Goal: Task Accomplishment & Management: Use online tool/utility

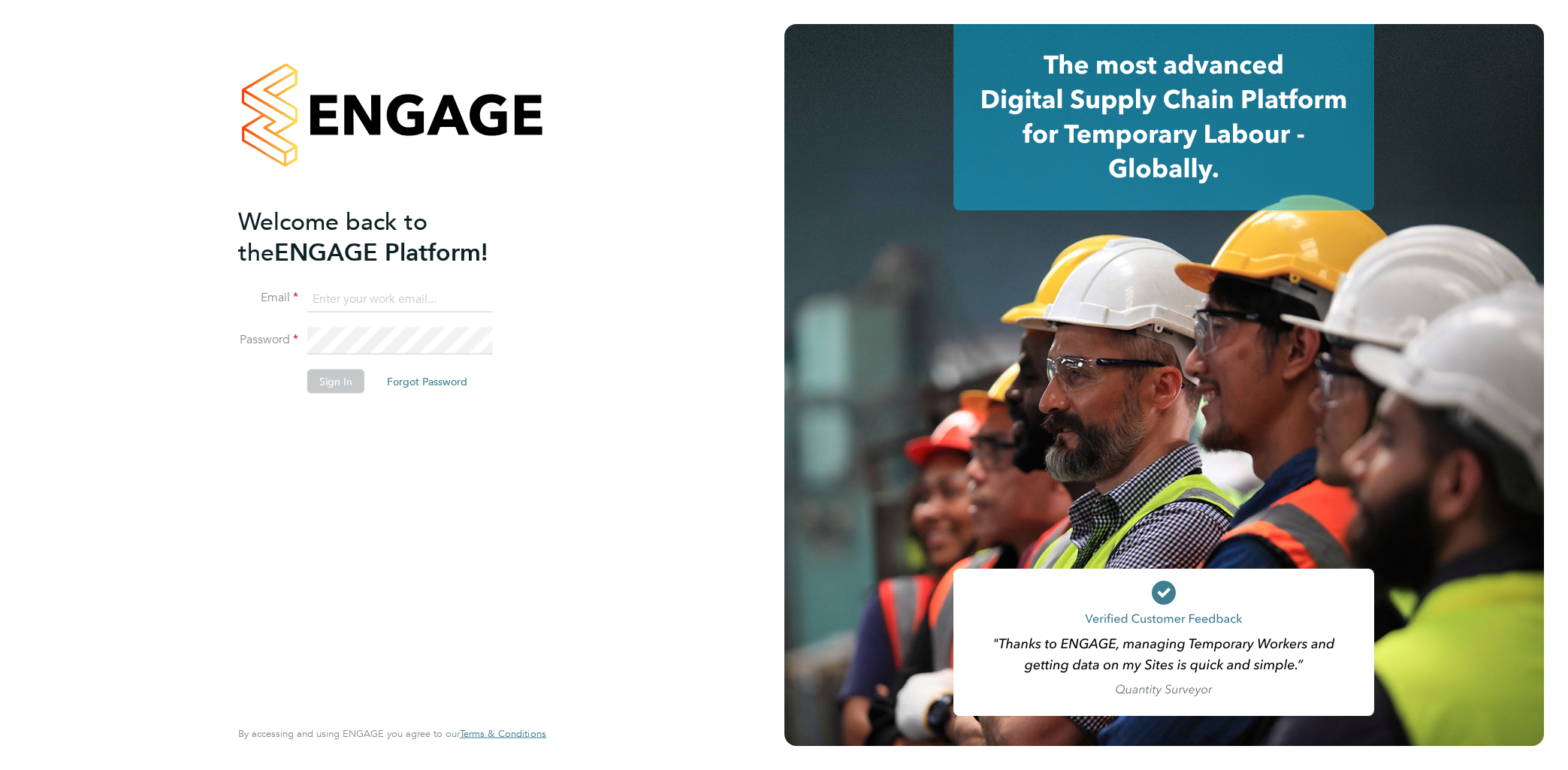
type input "codonovan@skilledcareers.co.uk"
click at [347, 373] on button "Sign In" at bounding box center [336, 382] width 57 height 24
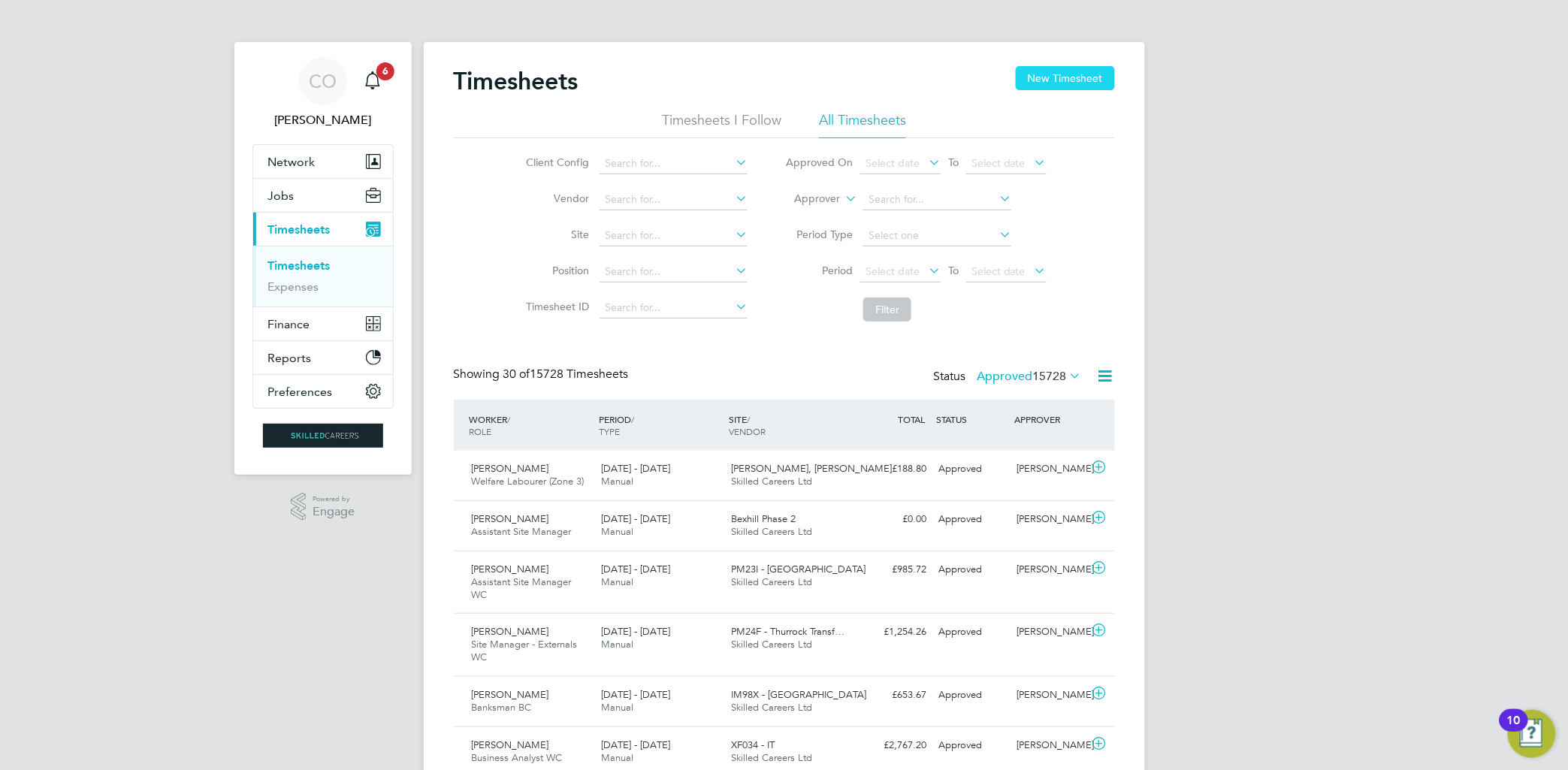
click at [1066, 76] on button "New Timesheet" at bounding box center [1065, 78] width 99 height 24
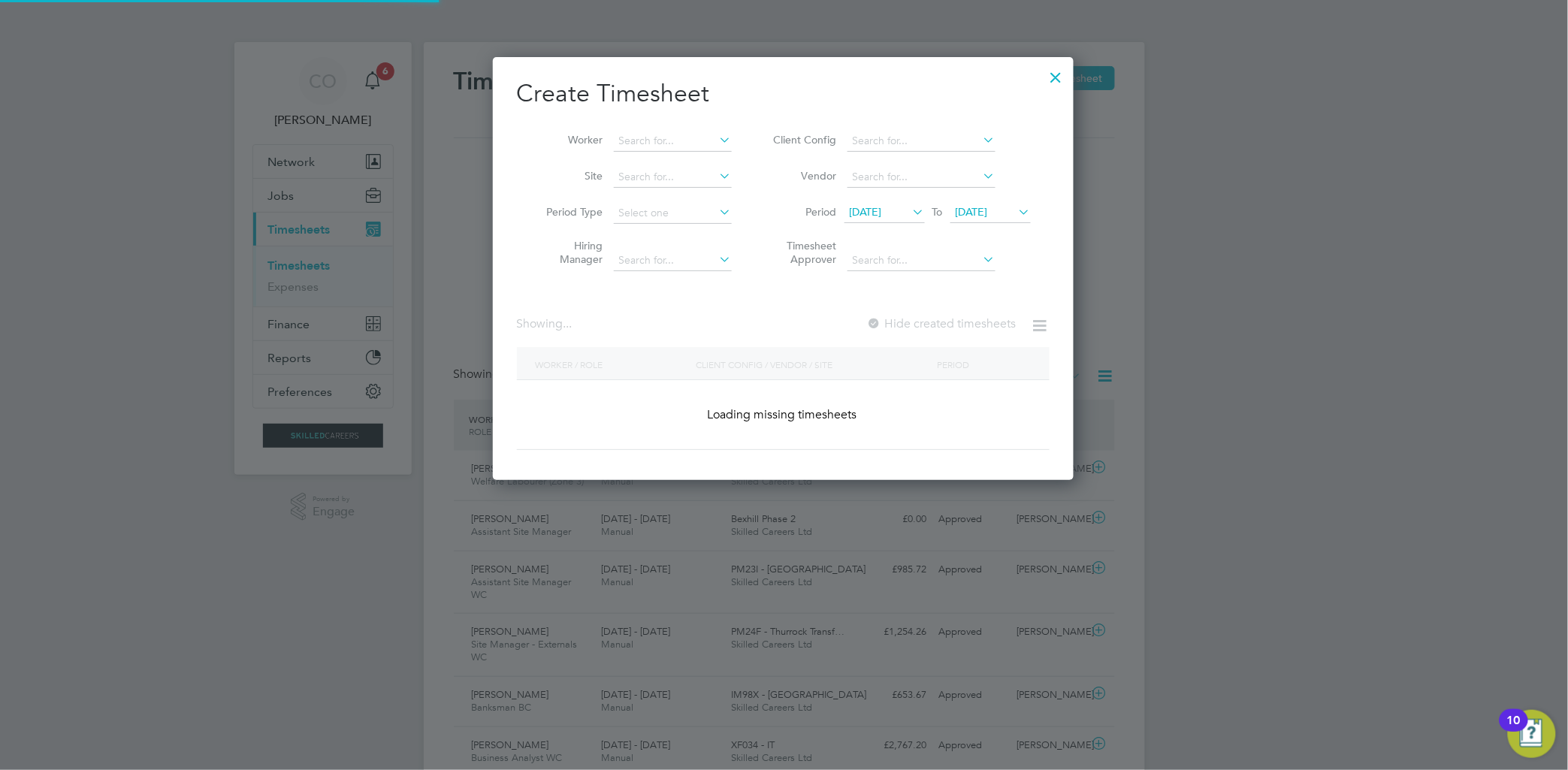
scroll to position [2354, 581]
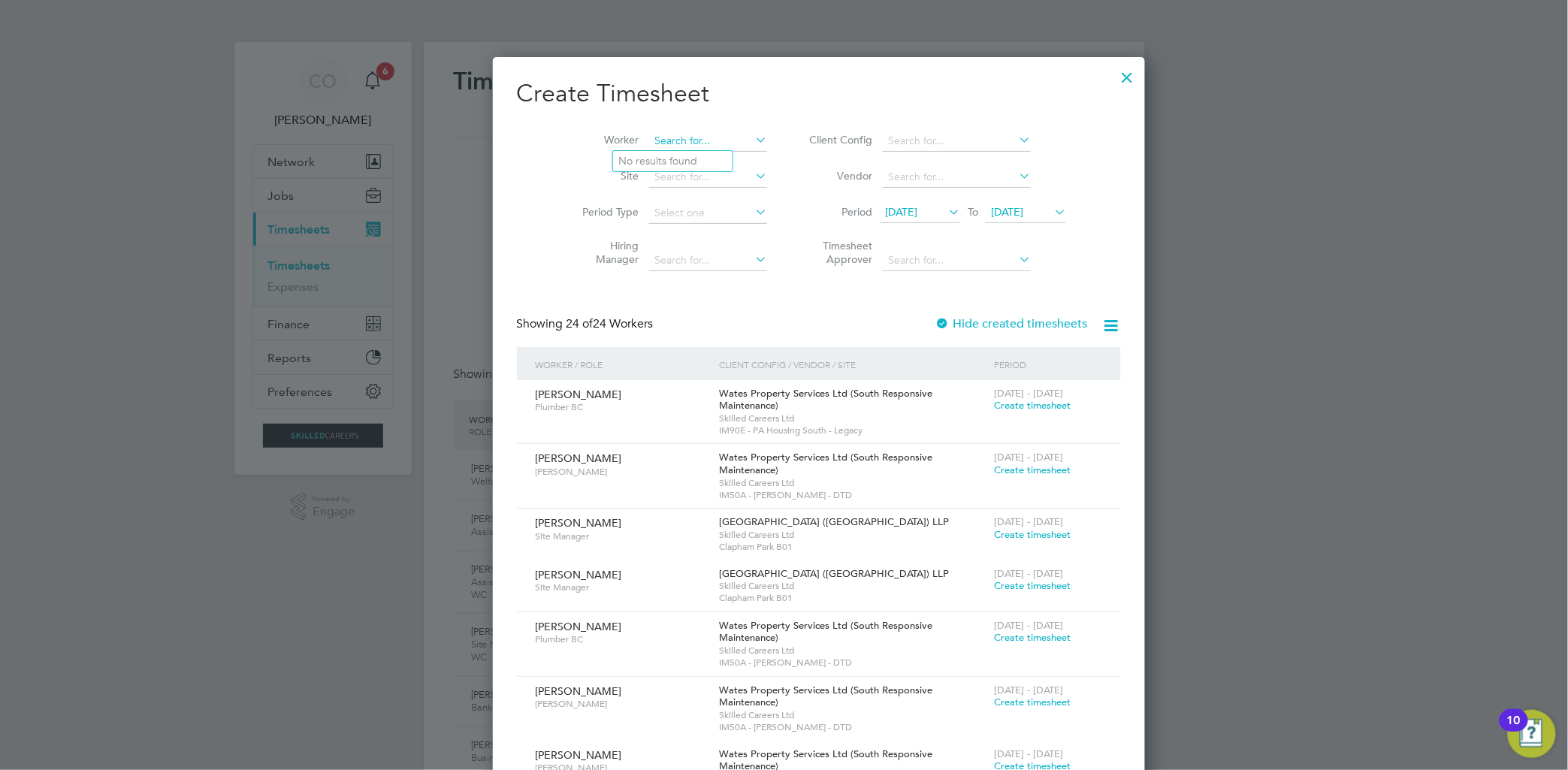
click at [652, 139] on input at bounding box center [708, 141] width 118 height 21
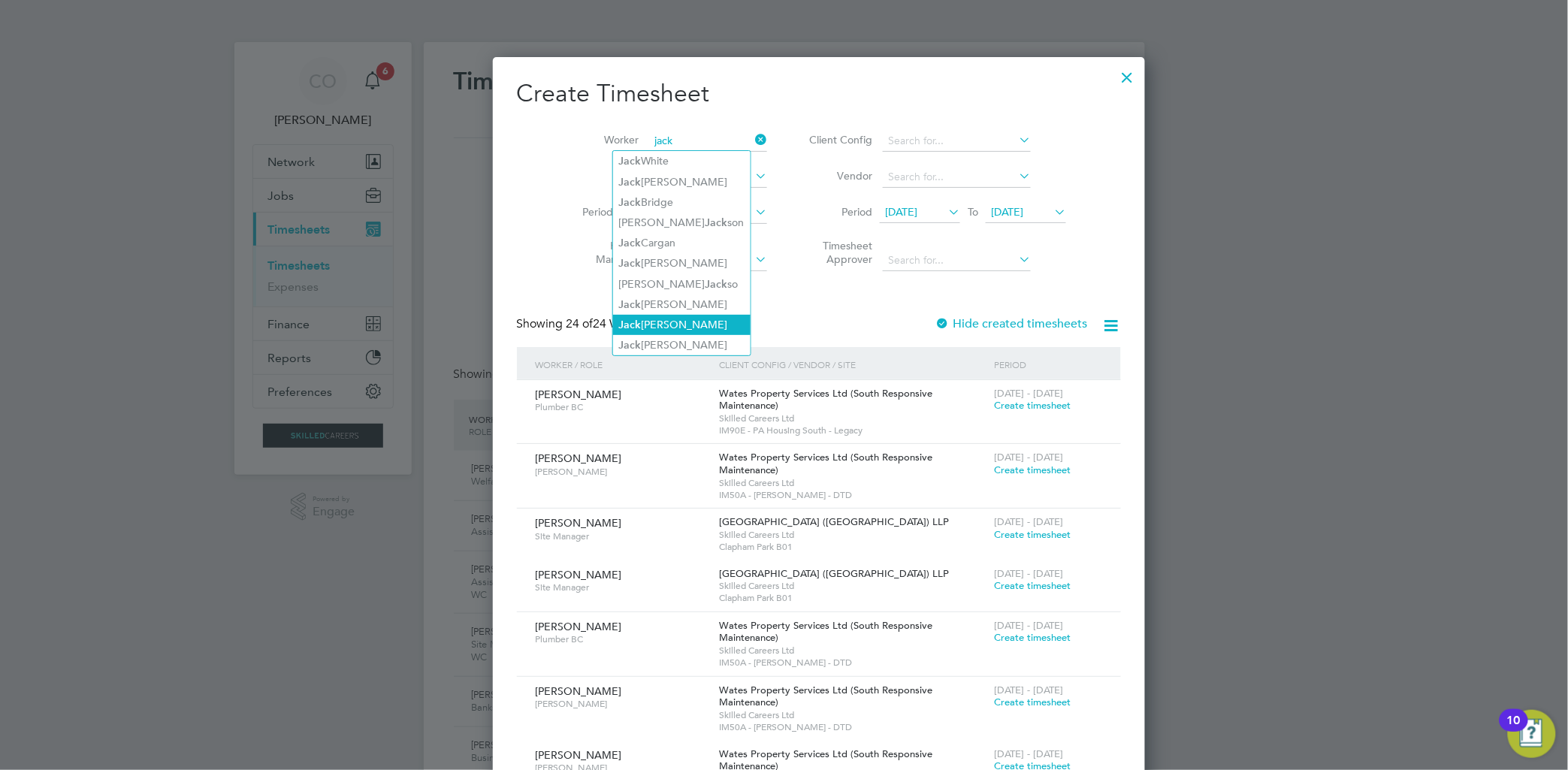
click at [655, 314] on li "[PERSON_NAME]" at bounding box center [682, 325] width 138 height 20
type input "[PERSON_NAME]"
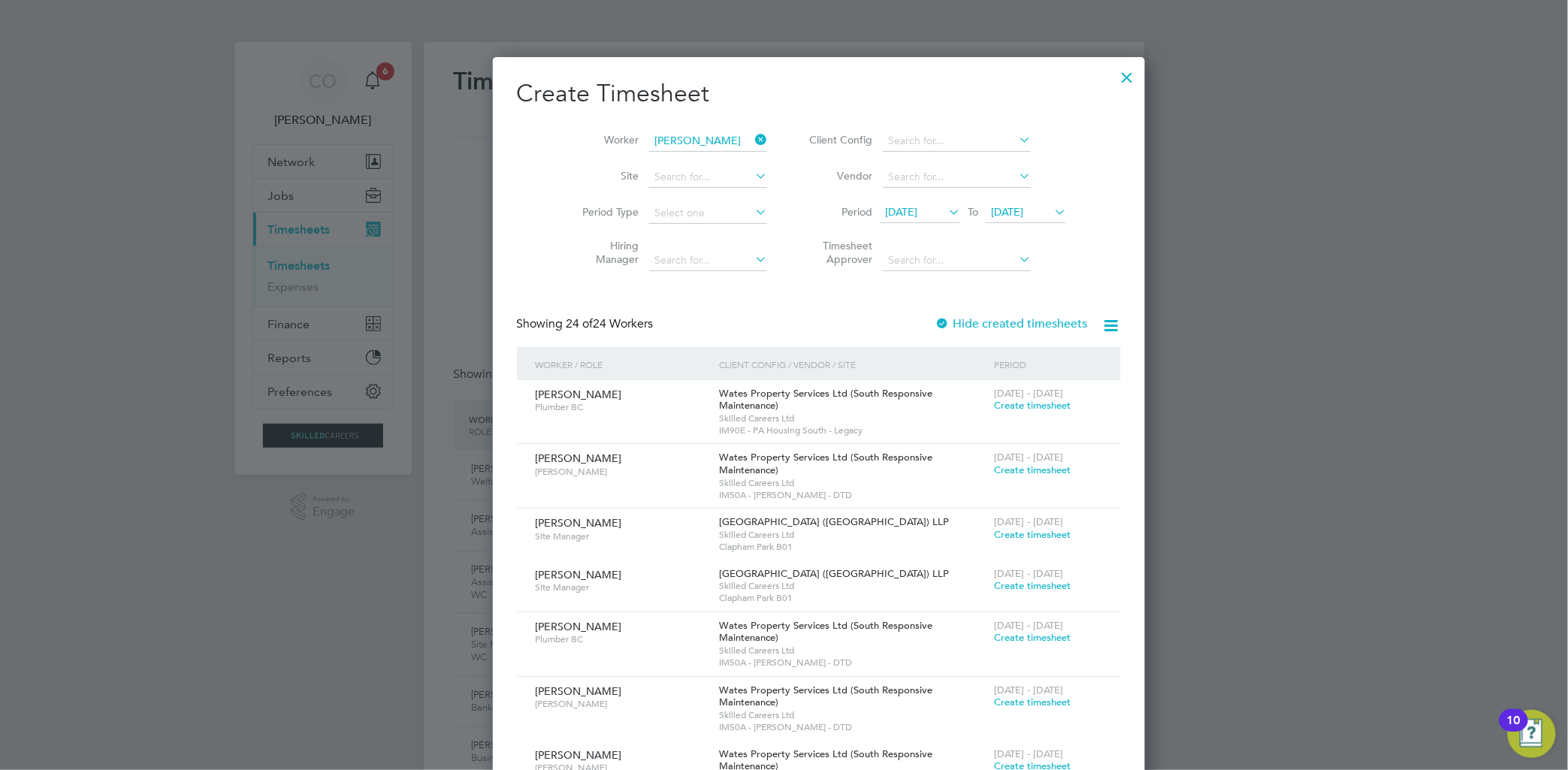
click at [936, 325] on label "Hide created timesheets" at bounding box center [1011, 324] width 152 height 15
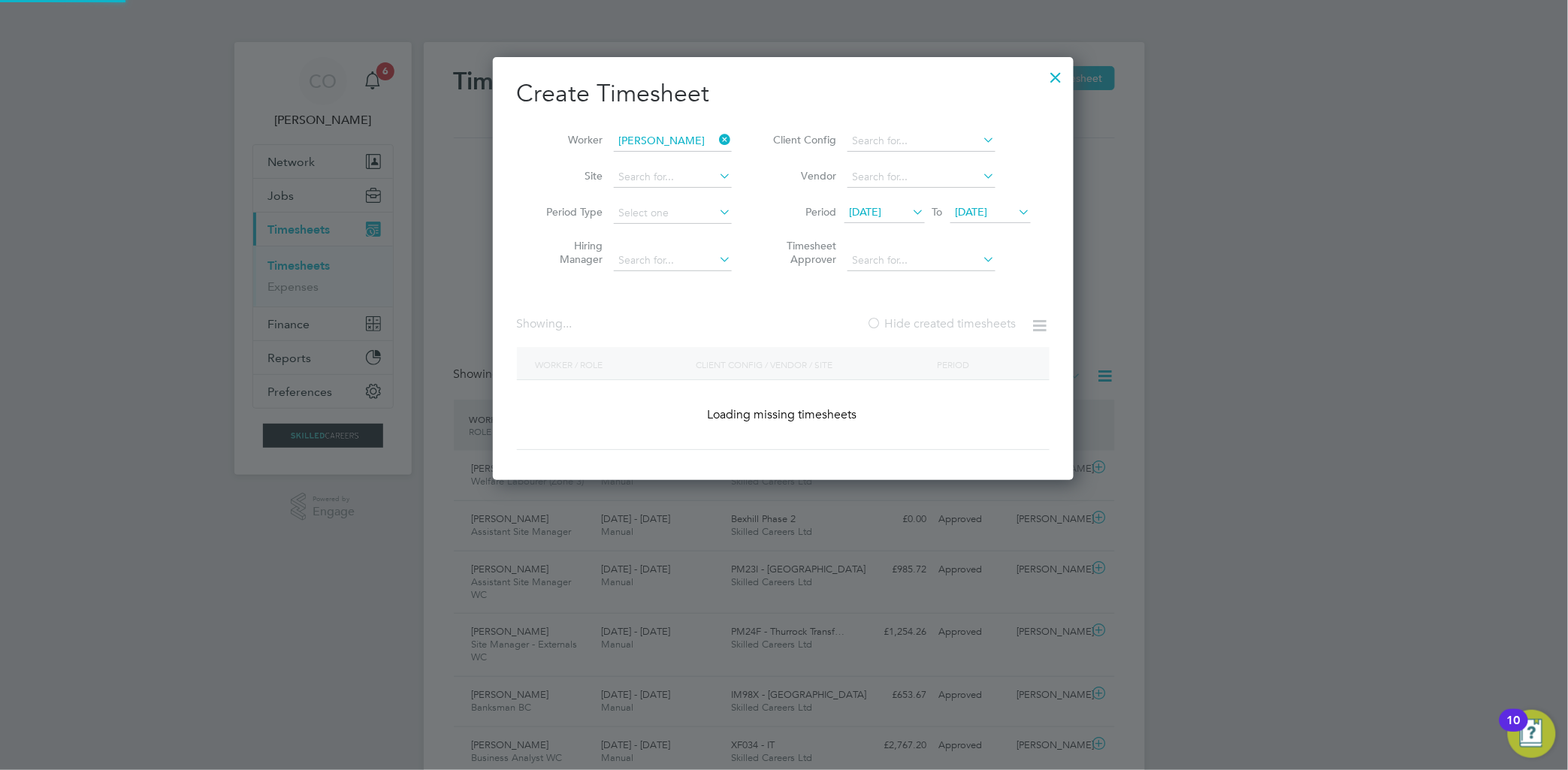
scroll to position [424, 581]
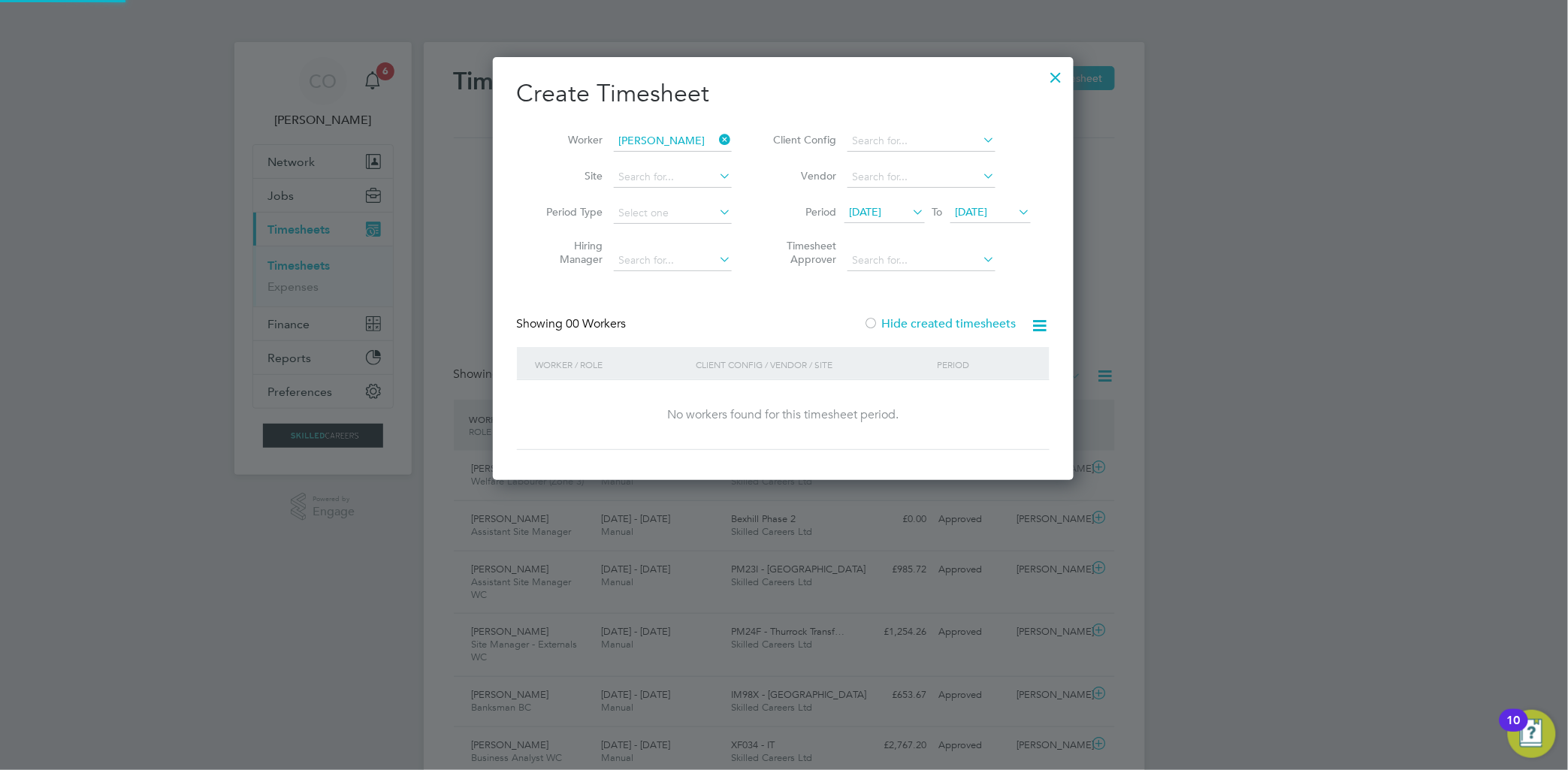
click at [885, 325] on label "Hide created timesheets" at bounding box center [940, 324] width 152 height 15
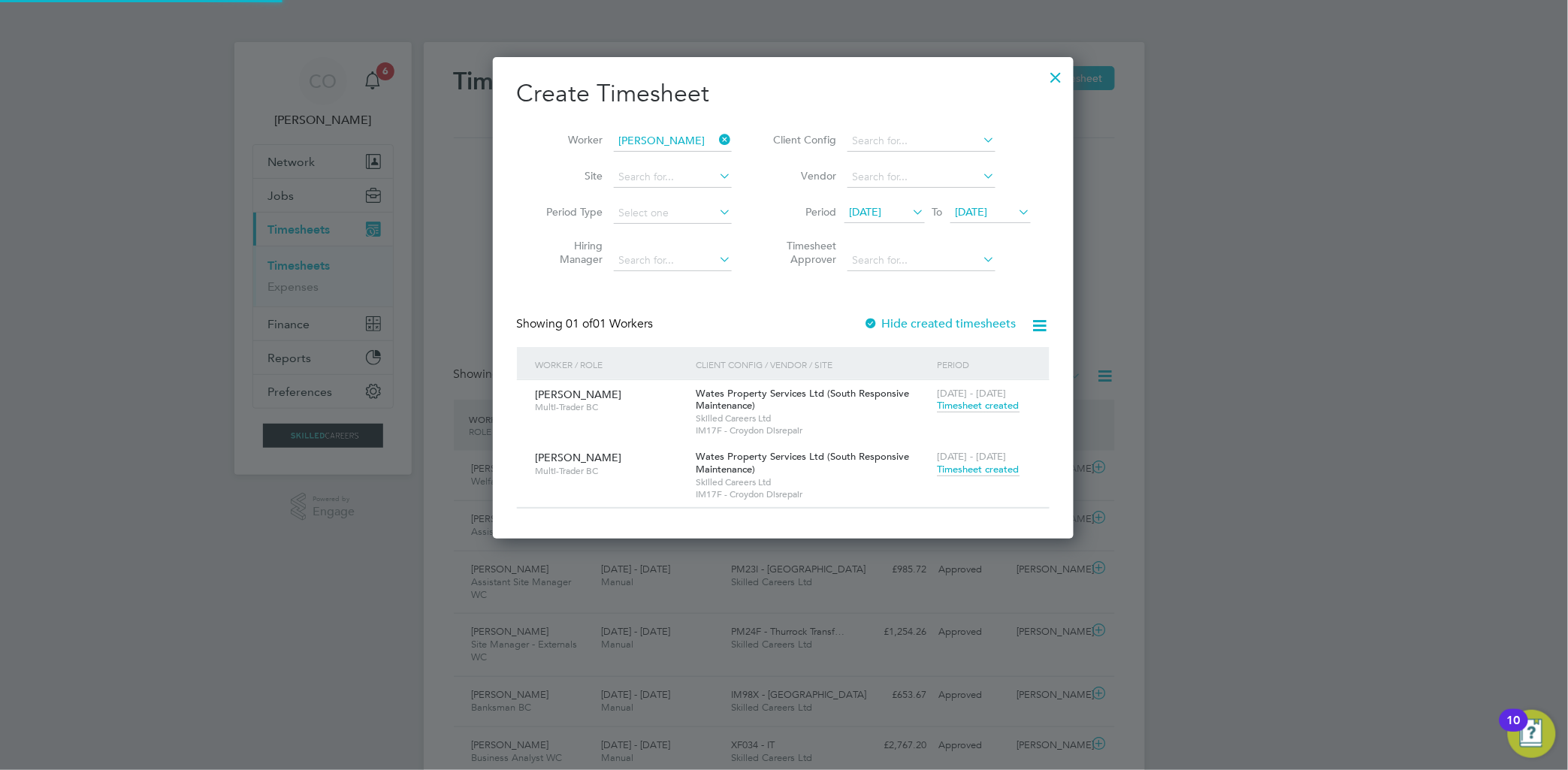
scroll to position [483, 581]
click at [1008, 410] on span "Timesheet created" at bounding box center [978, 405] width 82 height 14
